Goal: Transaction & Acquisition: Subscribe to service/newsletter

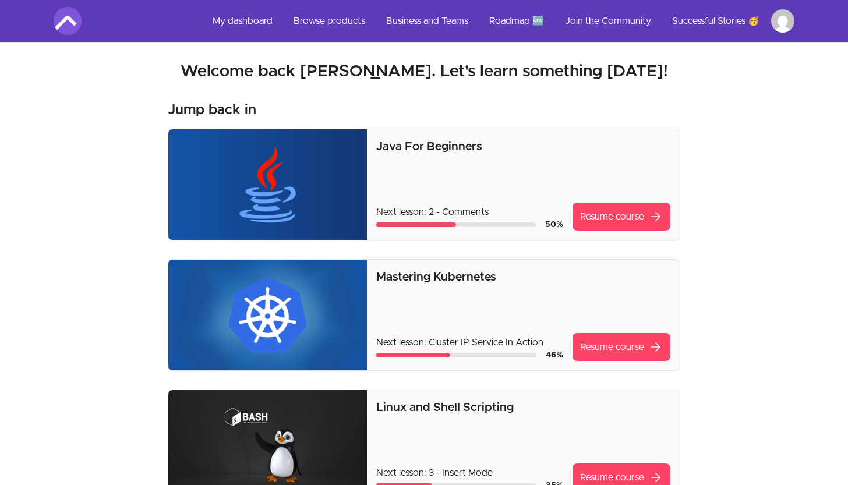
click at [65, 20] on img at bounding box center [68, 21] width 28 height 28
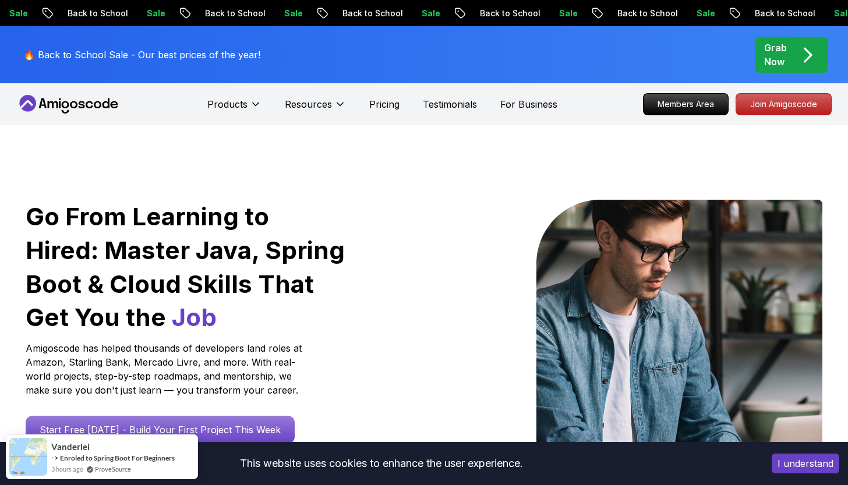
click at [788, 464] on button "I understand" at bounding box center [806, 464] width 68 height 20
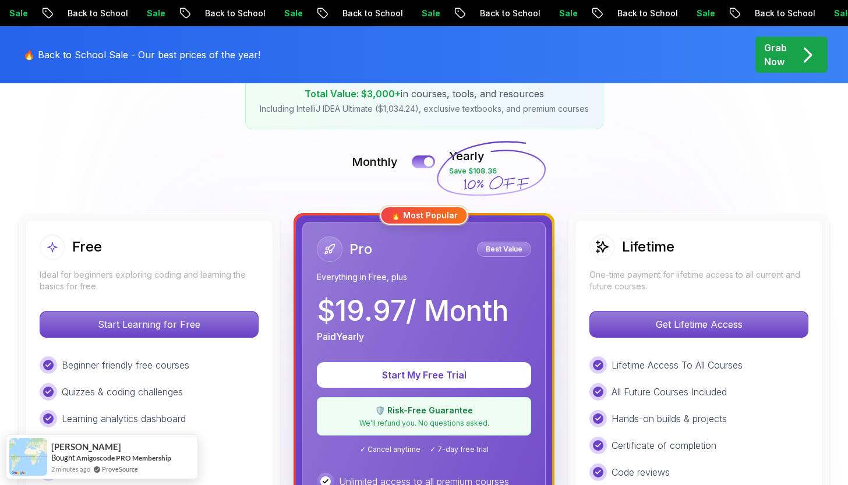
scroll to position [213, 0]
click at [413, 162] on button at bounding box center [423, 160] width 24 height 13
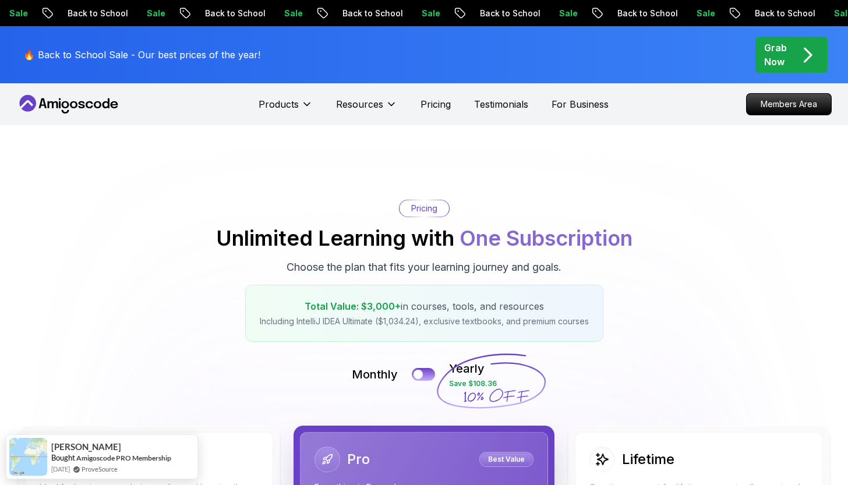
scroll to position [0, 0]
click at [423, 373] on div at bounding box center [418, 375] width 10 height 10
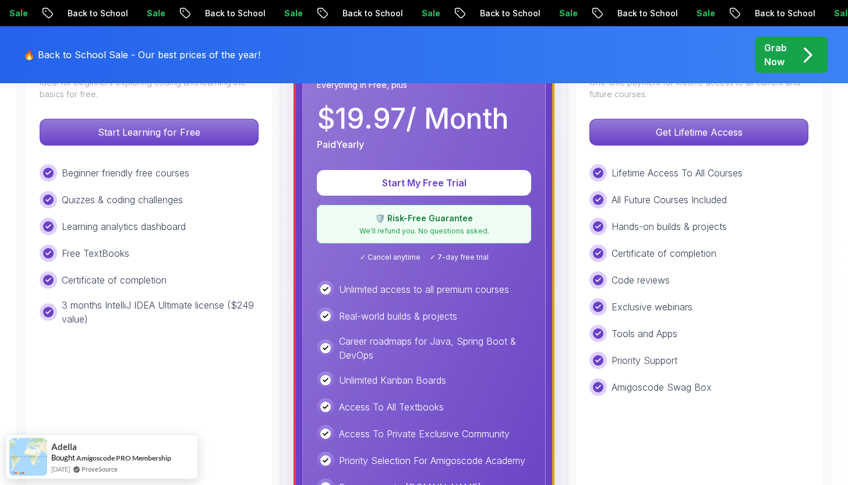
scroll to position [392, 0]
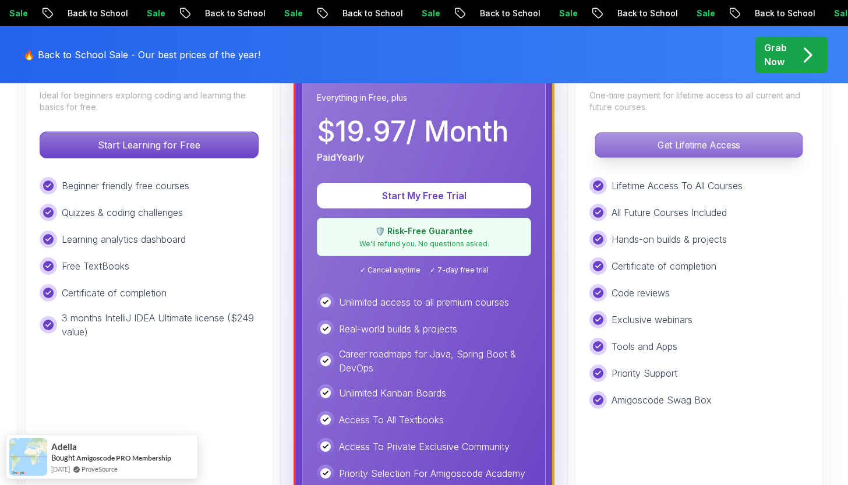
click at [658, 150] on p "Get Lifetime Access" at bounding box center [698, 145] width 207 height 24
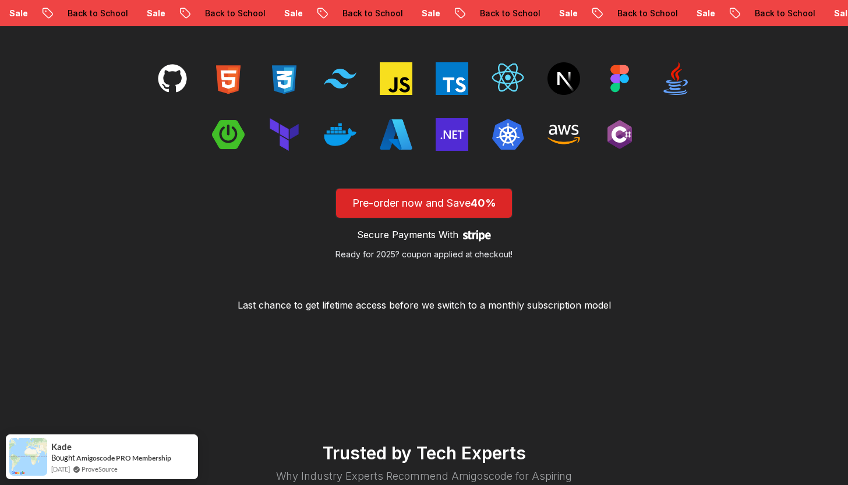
scroll to position [1861, 0]
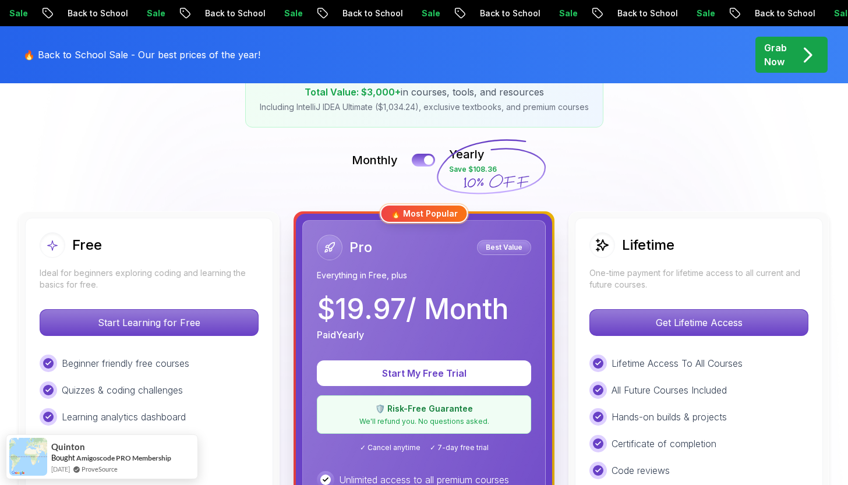
scroll to position [175, 0]
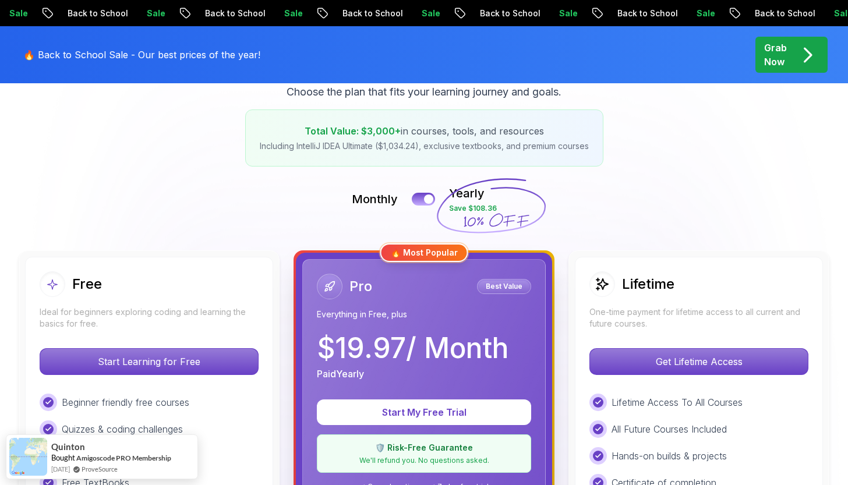
click at [465, 347] on p "$ 19.97 / Month" at bounding box center [413, 348] width 192 height 28
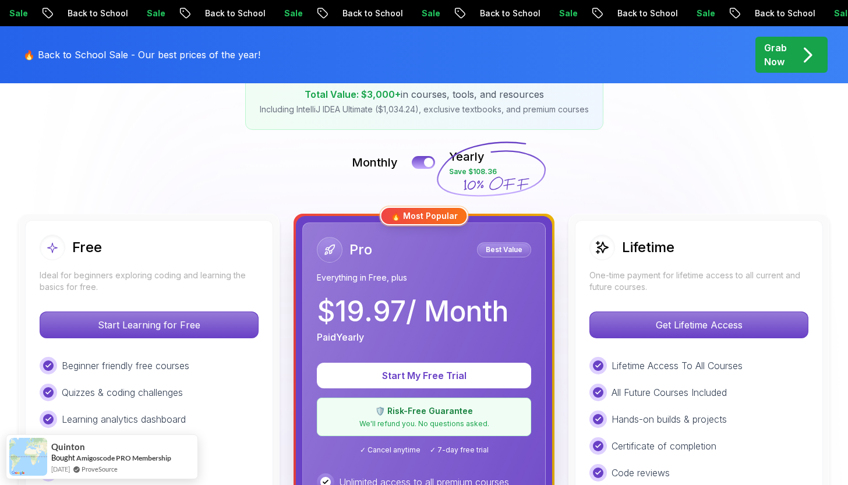
scroll to position [214, 0]
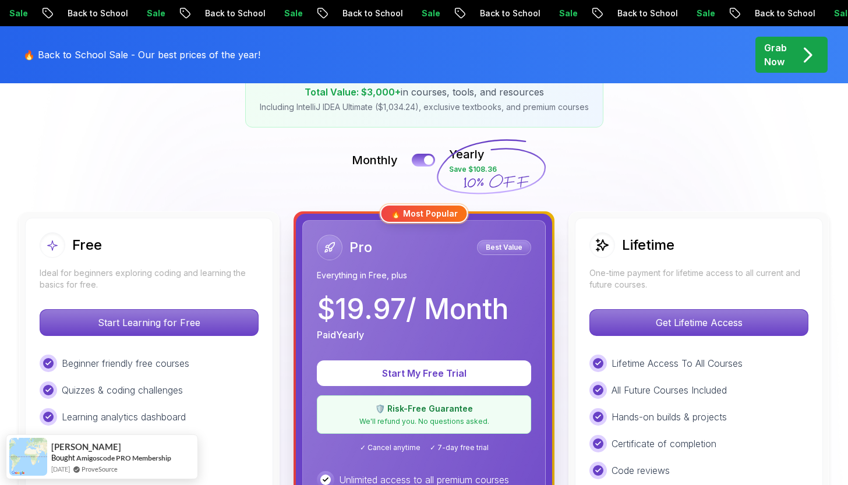
click at [426, 207] on div "🔥 Most Popular" at bounding box center [424, 213] width 88 height 19
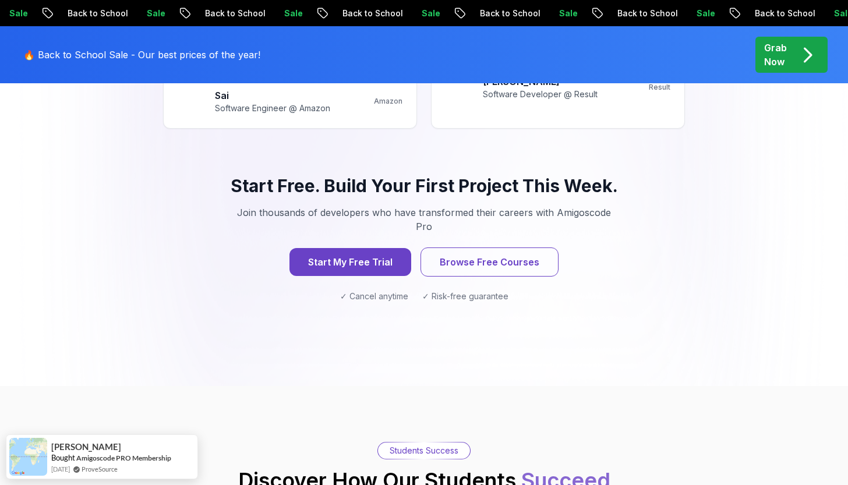
scroll to position [1134, 0]
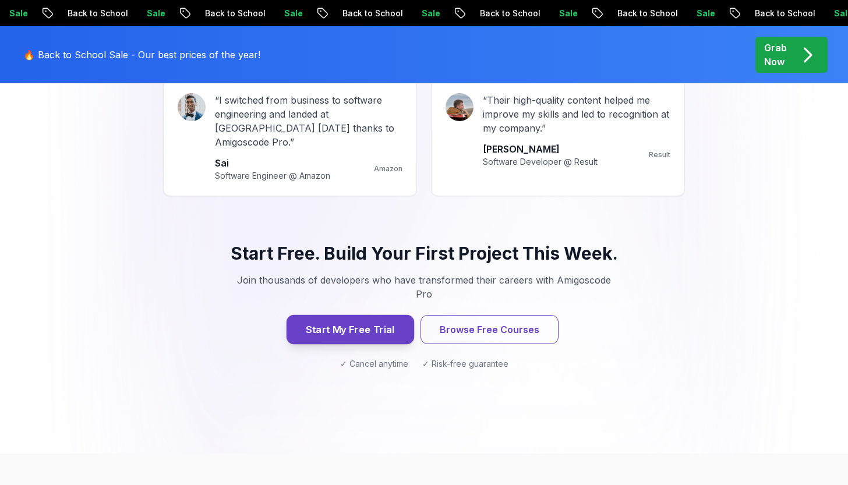
click at [351, 315] on button "Start My Free Trial" at bounding box center [351, 329] width 128 height 29
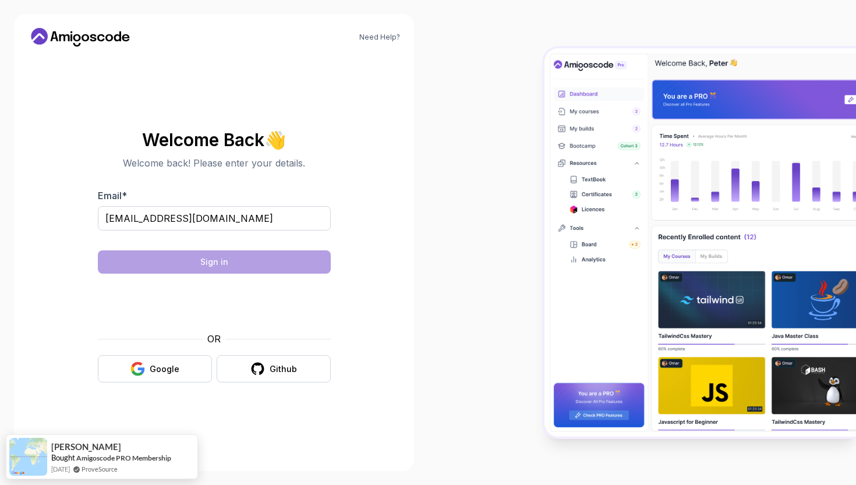
type input "getkobby@icloud.com"
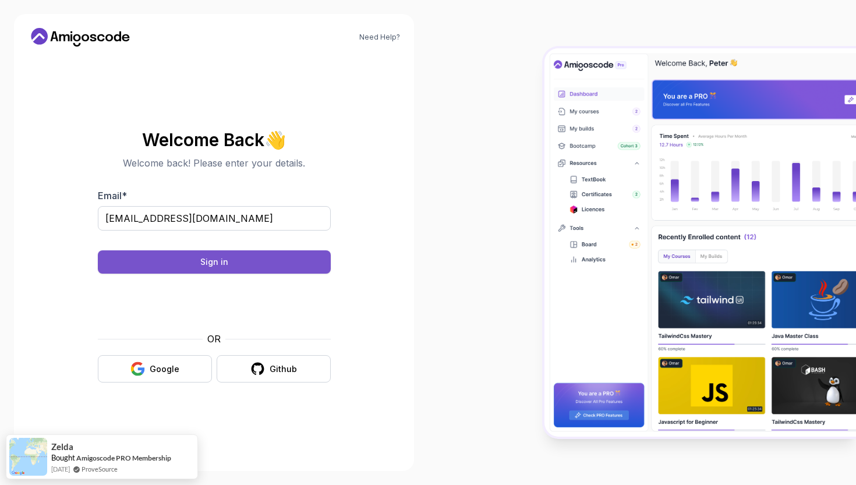
click at [185, 260] on button "Sign in" at bounding box center [214, 261] width 233 height 23
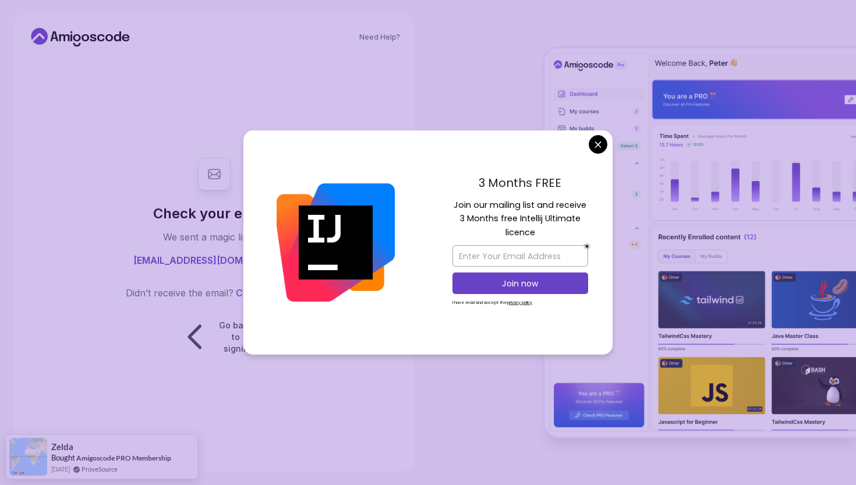
click at [595, 146] on body "Need Help? Check your email. We sent a magic link to getkobby@icloud.com Didn’t…" at bounding box center [428, 242] width 856 height 485
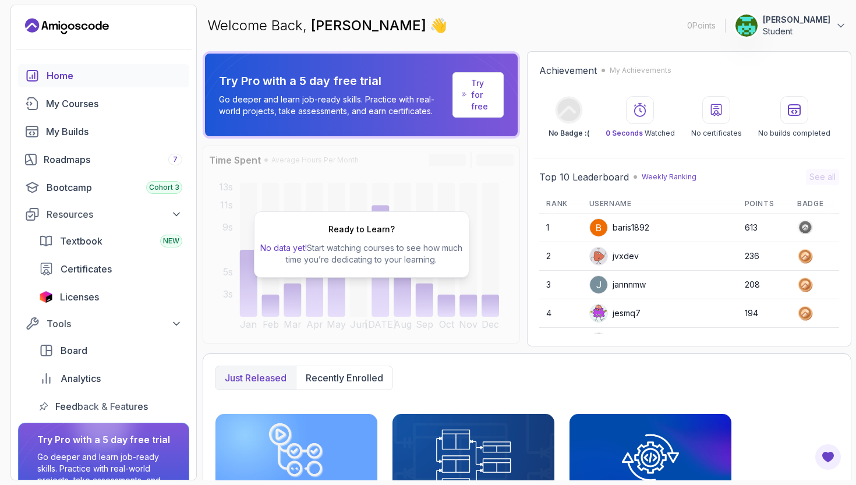
click at [478, 104] on p "Try for free" at bounding box center [482, 94] width 23 height 35
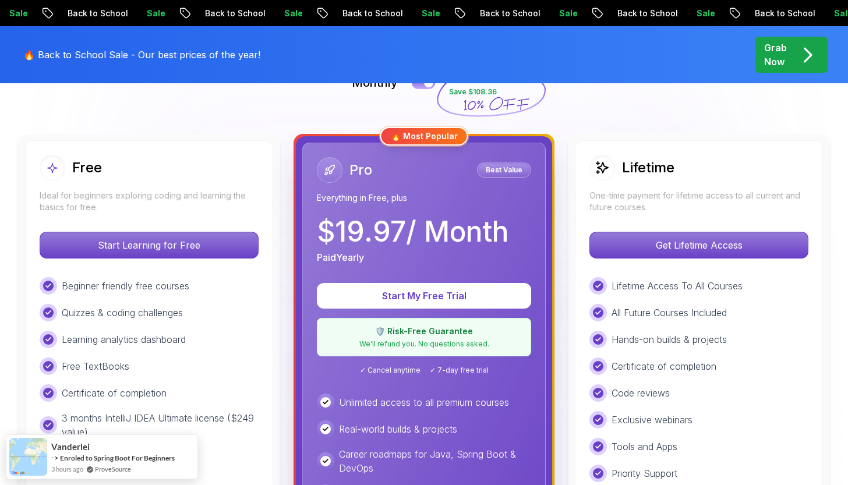
scroll to position [295, 0]
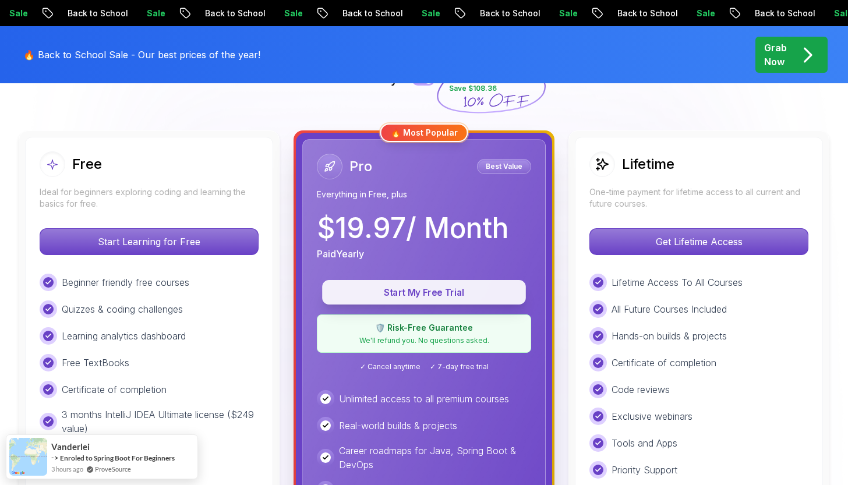
click at [411, 293] on p "Start My Free Trial" at bounding box center [424, 292] width 177 height 13
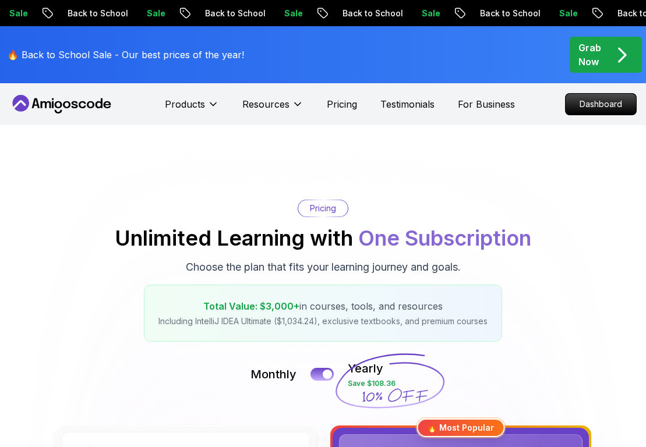
click at [126, 54] on p "🔥 Back to School Sale - Our best prices of the year!" at bounding box center [125, 55] width 237 height 14
click at [597, 61] on p "Grab Now" at bounding box center [589, 55] width 23 height 28
click at [597, 52] on p "Grab Now" at bounding box center [589, 55] width 23 height 28
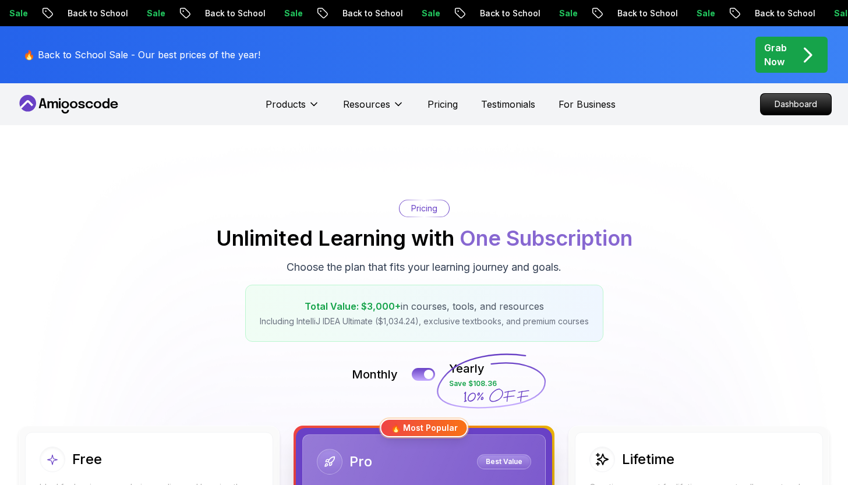
click at [116, 265] on div "Pricing Unlimited Learning with One Subscription Choose the plan that fits your…" at bounding box center [423, 271] width 815 height 142
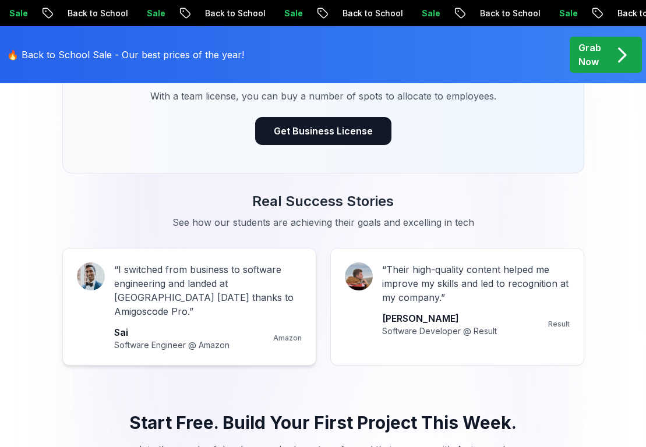
scroll to position [1380, 0]
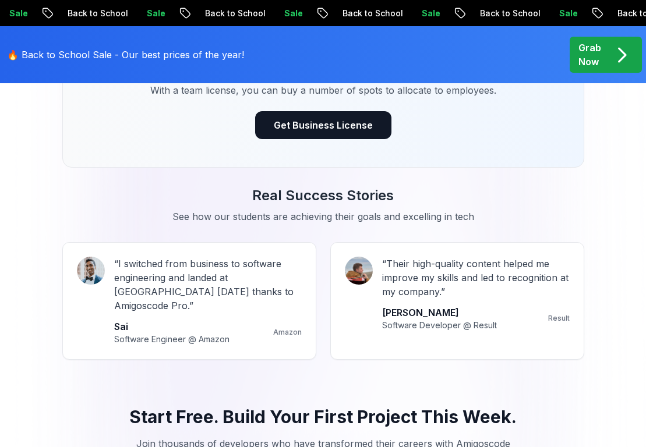
click at [122, 129] on div "Need a Team License? With a team license, you can buy a number of spots to allo…" at bounding box center [323, 97] width 522 height 141
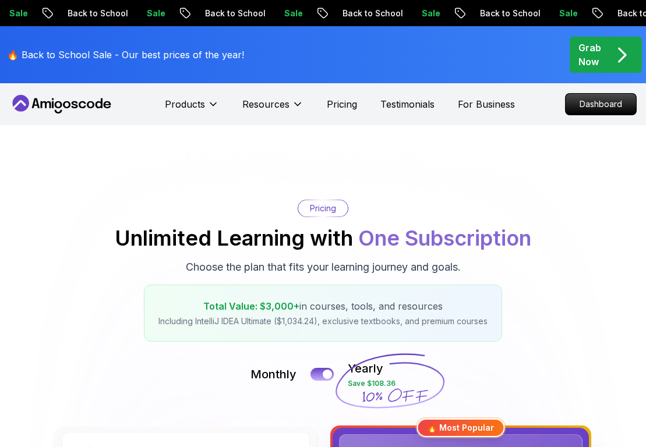
scroll to position [0, 0]
